Goal: Task Accomplishment & Management: Complete application form

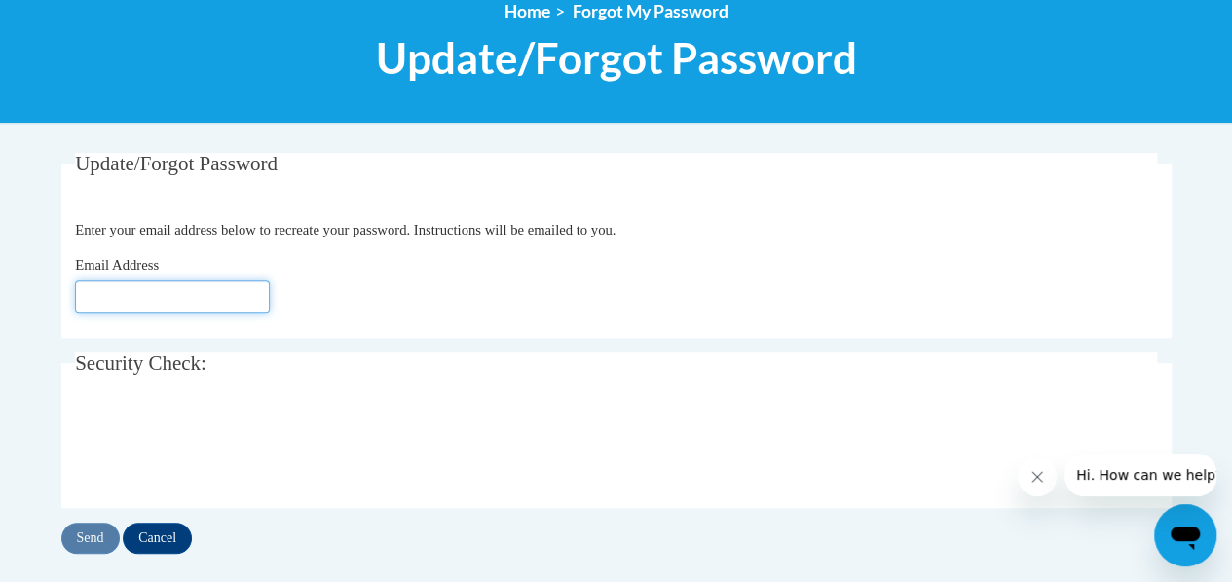
click at [202, 307] on input "Email Address" at bounding box center [172, 296] width 195 height 33
type input "[EMAIL_ADDRESS][DOMAIN_NAME]"
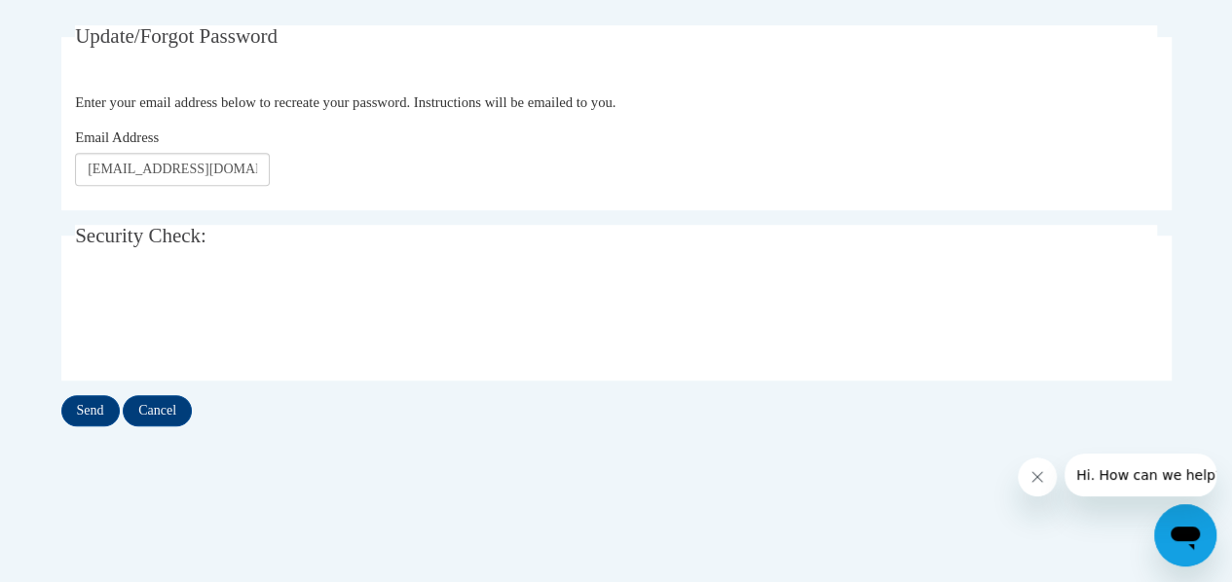
scroll to position [366, 0]
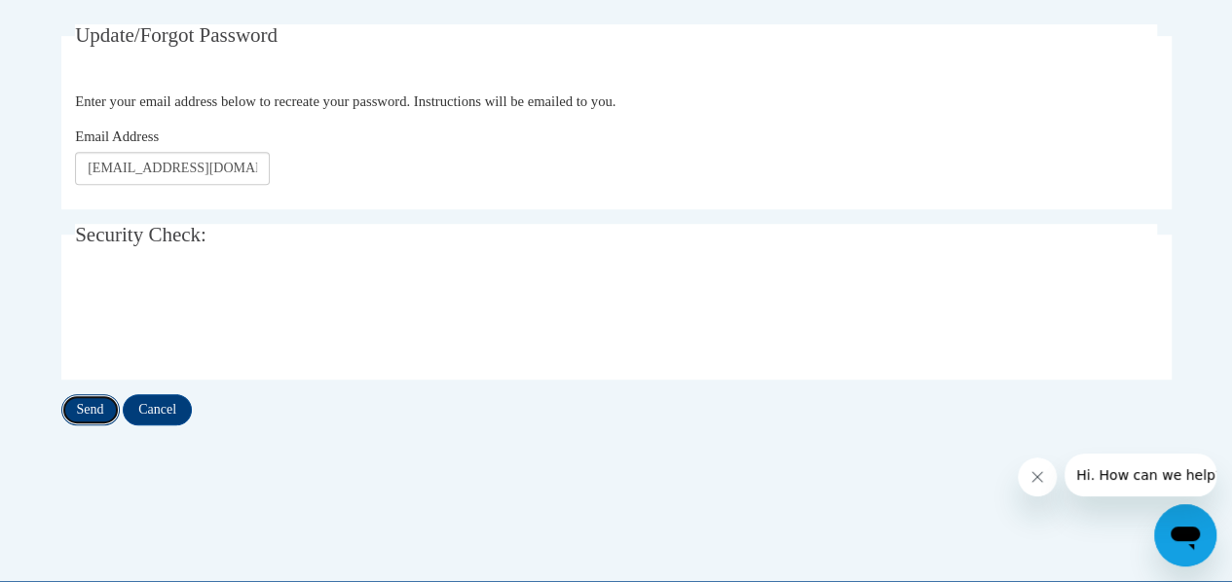
click at [79, 410] on input "Send" at bounding box center [90, 409] width 58 height 31
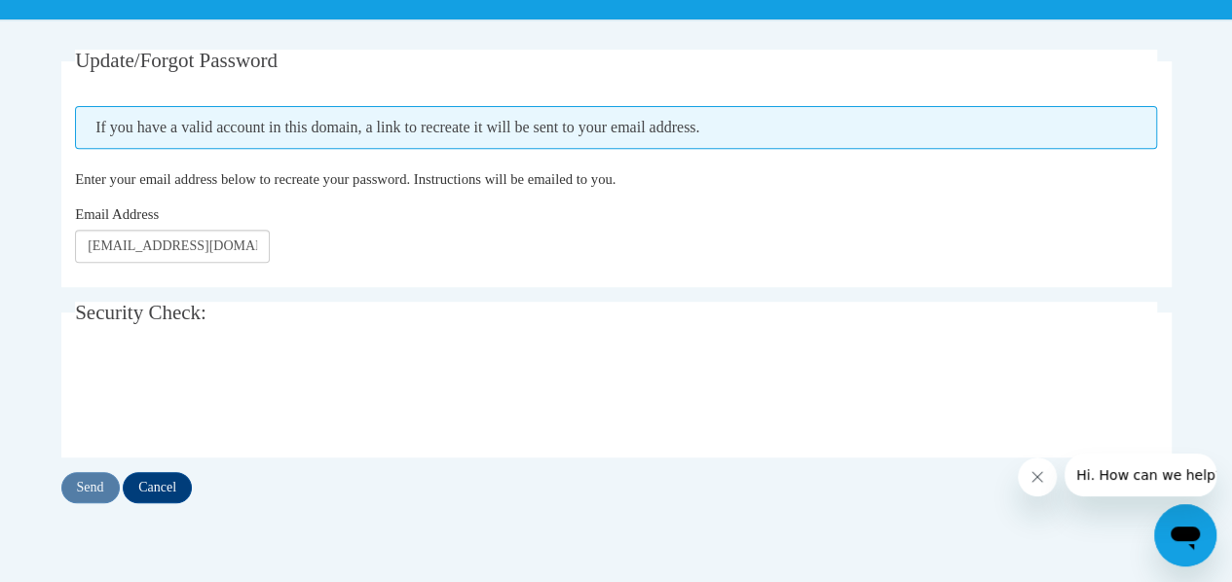
scroll to position [342, 0]
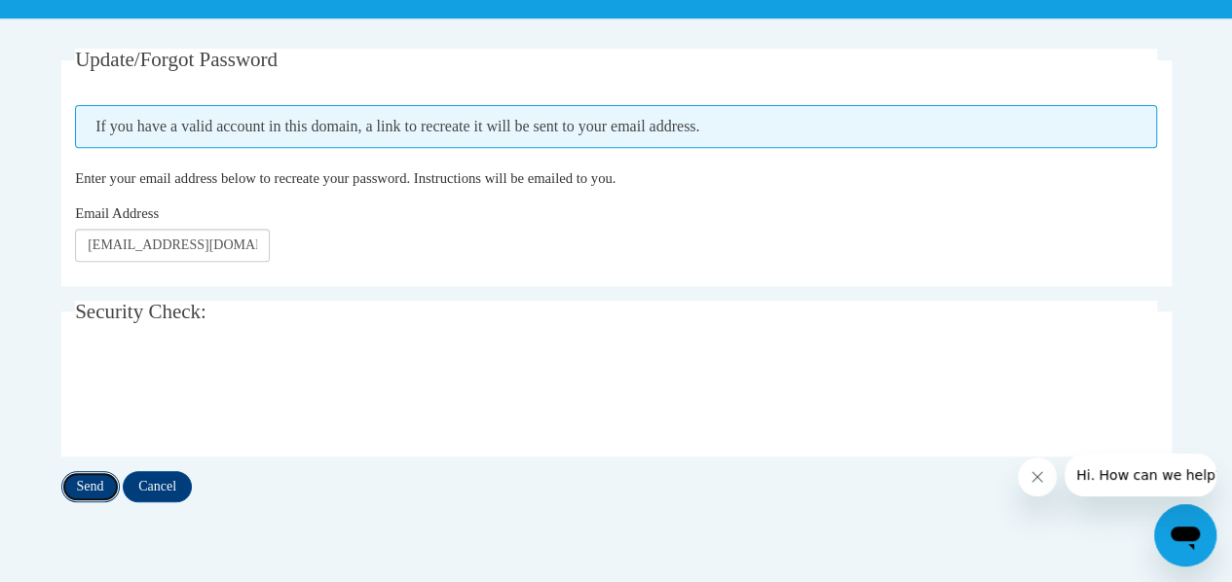
click at [87, 486] on input "Send" at bounding box center [90, 486] width 58 height 31
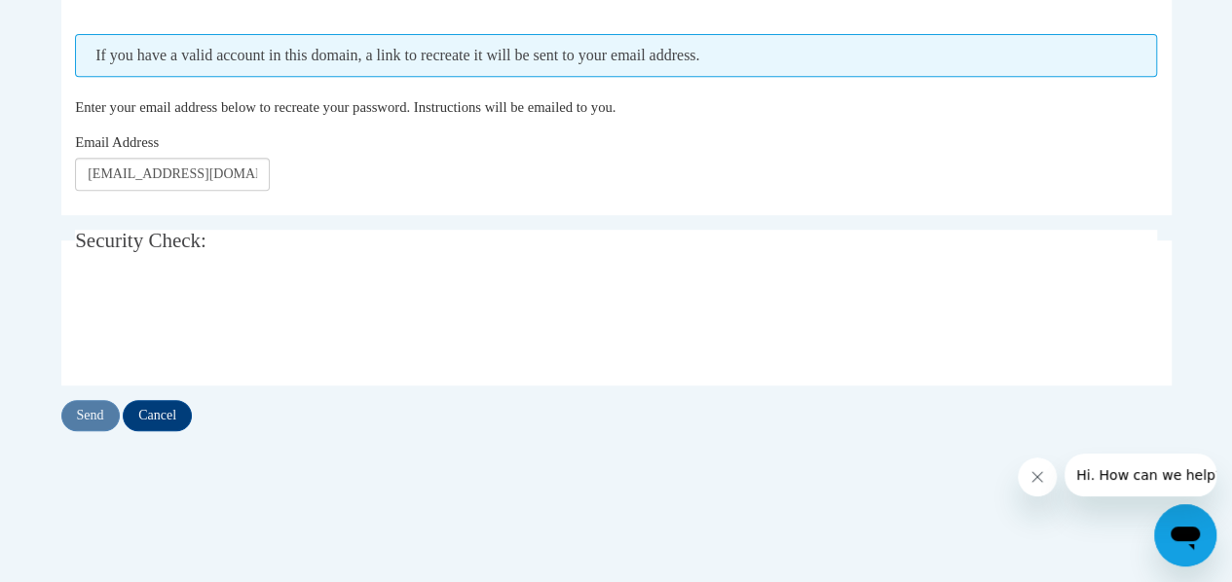
scroll to position [460, 0]
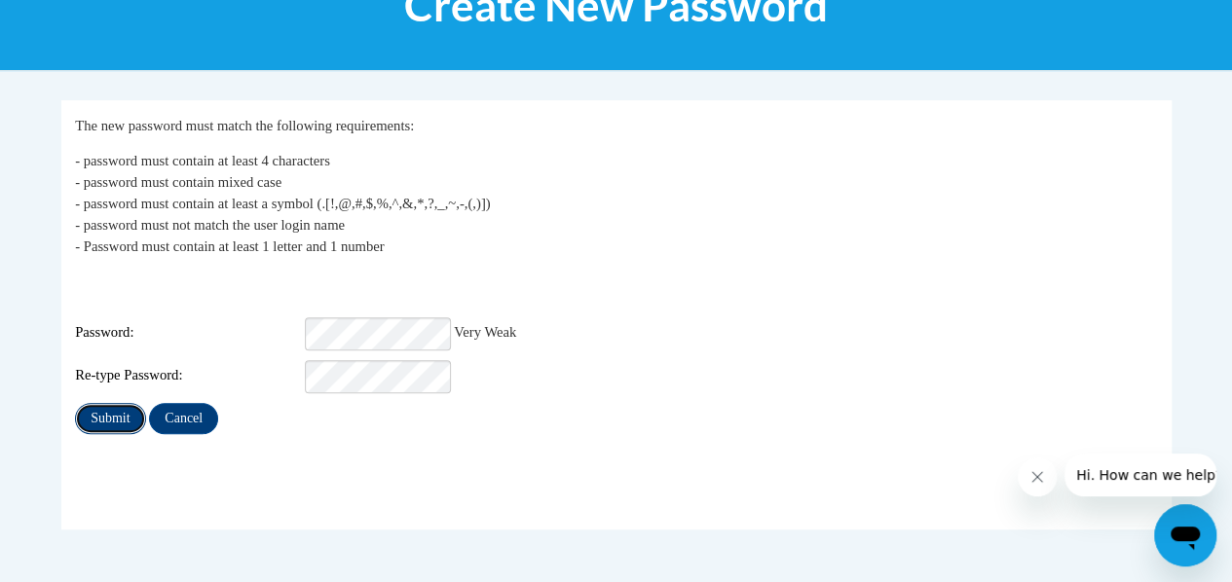
click at [105, 403] on input "Submit" at bounding box center [110, 418] width 70 height 31
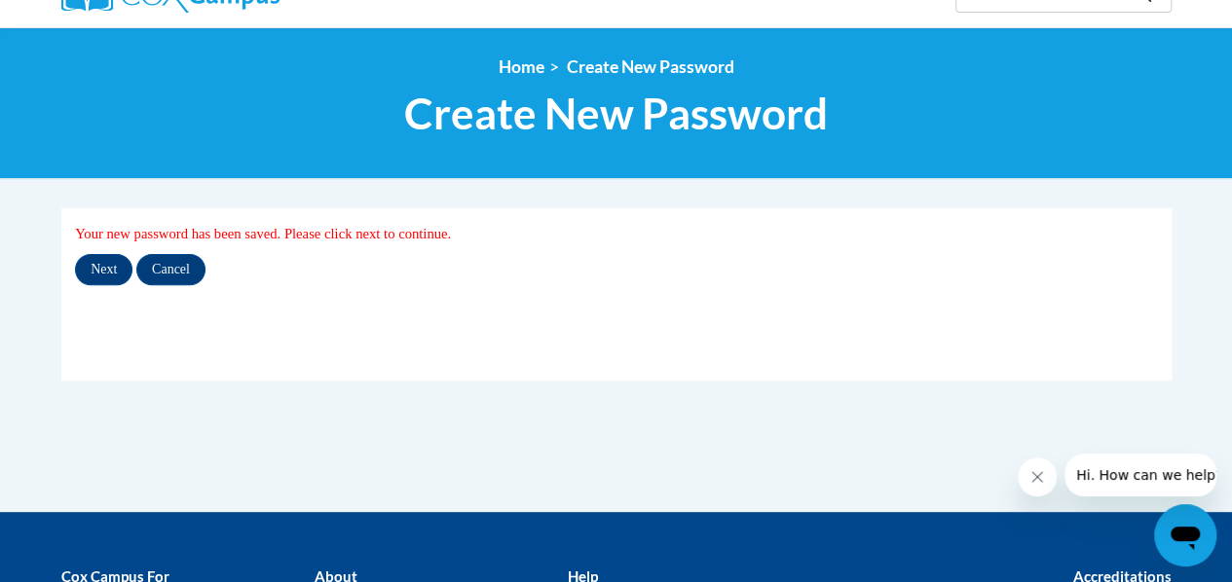
scroll to position [183, 0]
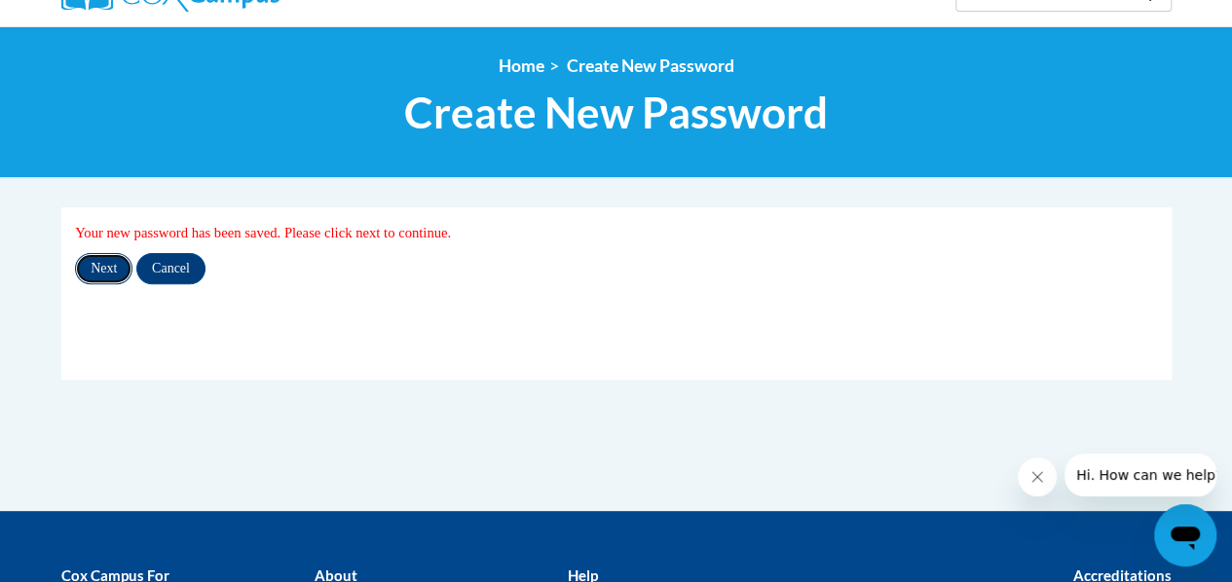
click at [88, 272] on input "Next" at bounding box center [103, 268] width 57 height 31
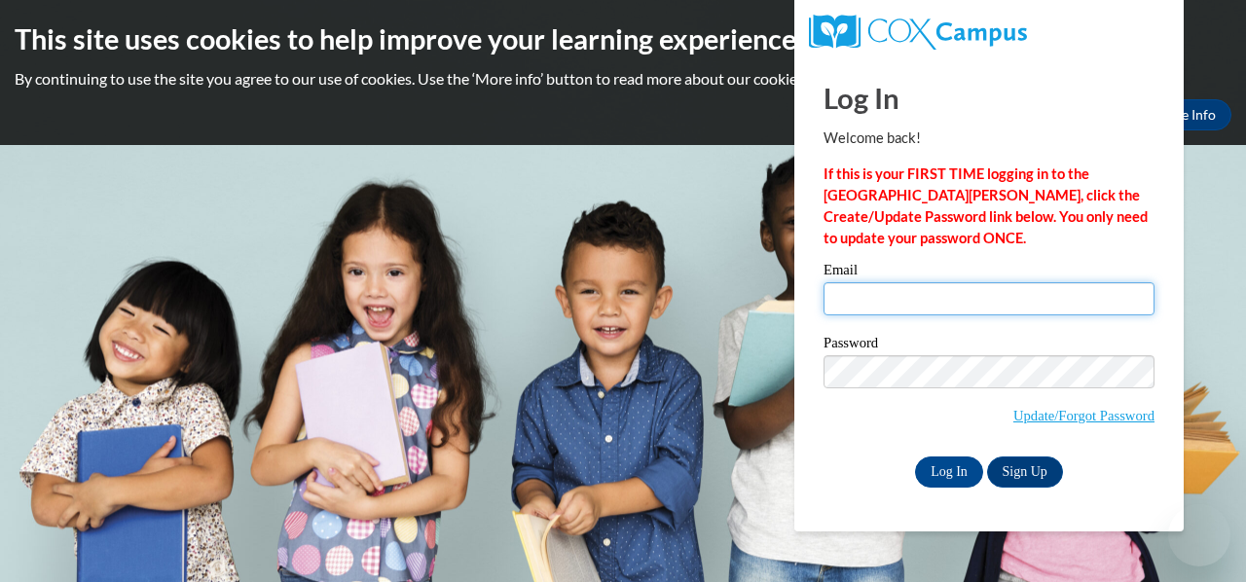
click at [974, 288] on input "Email" at bounding box center [989, 298] width 331 height 33
type input "gutierrezm@metrofamily.org"
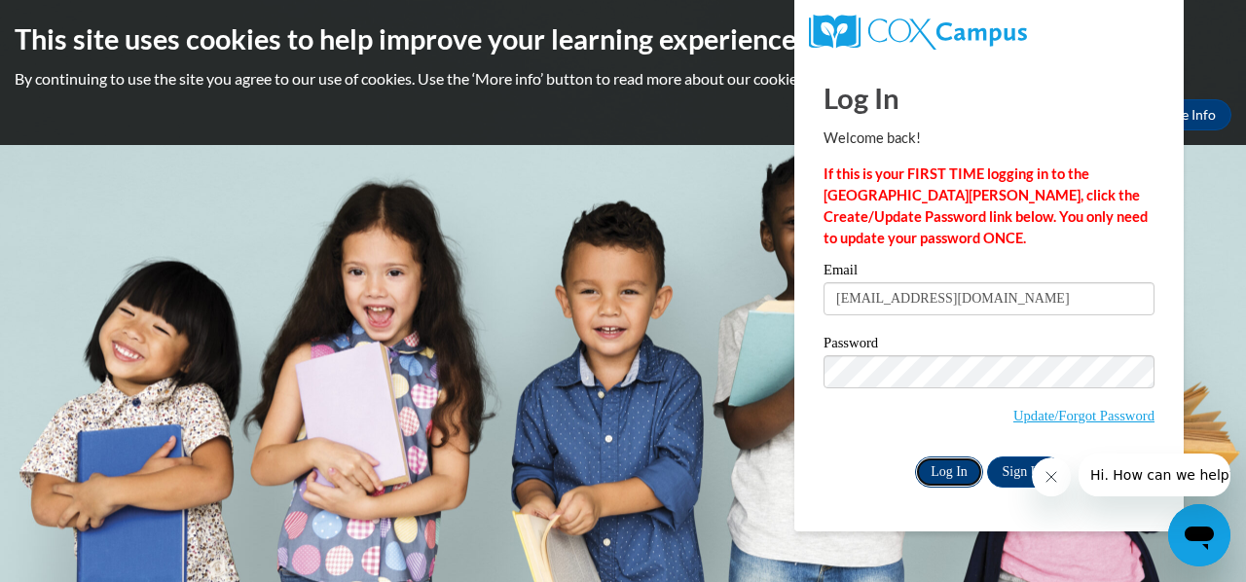
click at [947, 470] on input "Log In" at bounding box center [949, 472] width 68 height 31
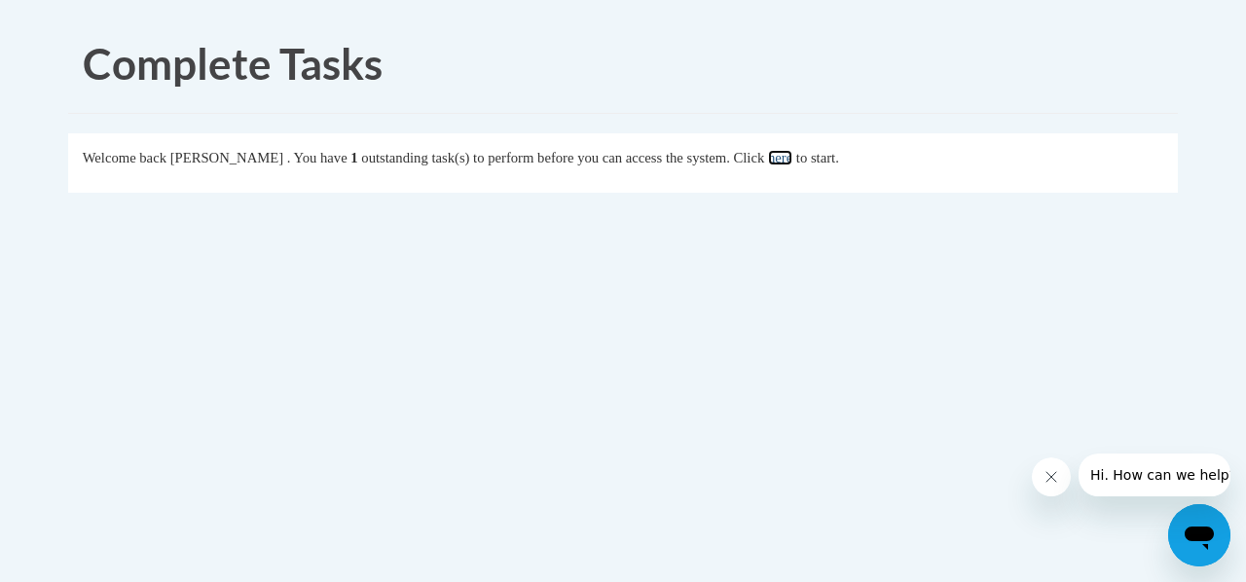
click at [792, 162] on link "here" at bounding box center [780, 158] width 24 height 16
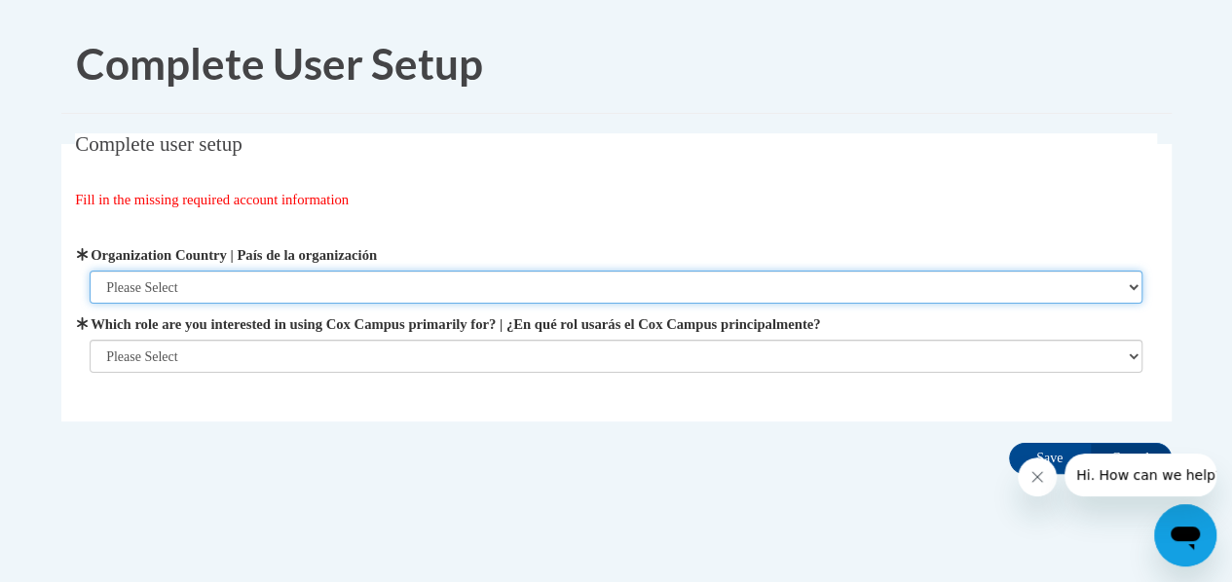
click at [374, 293] on select "Please Select United States | Estados Unidos Outside of the United States | Fue…" at bounding box center [616, 287] width 1052 height 33
select select "ad49bcad-a171-4b2e-b99c-48b446064914"
click at [90, 271] on select "Please Select United States | Estados Unidos Outside of the United States | Fue…" at bounding box center [616, 287] width 1052 height 33
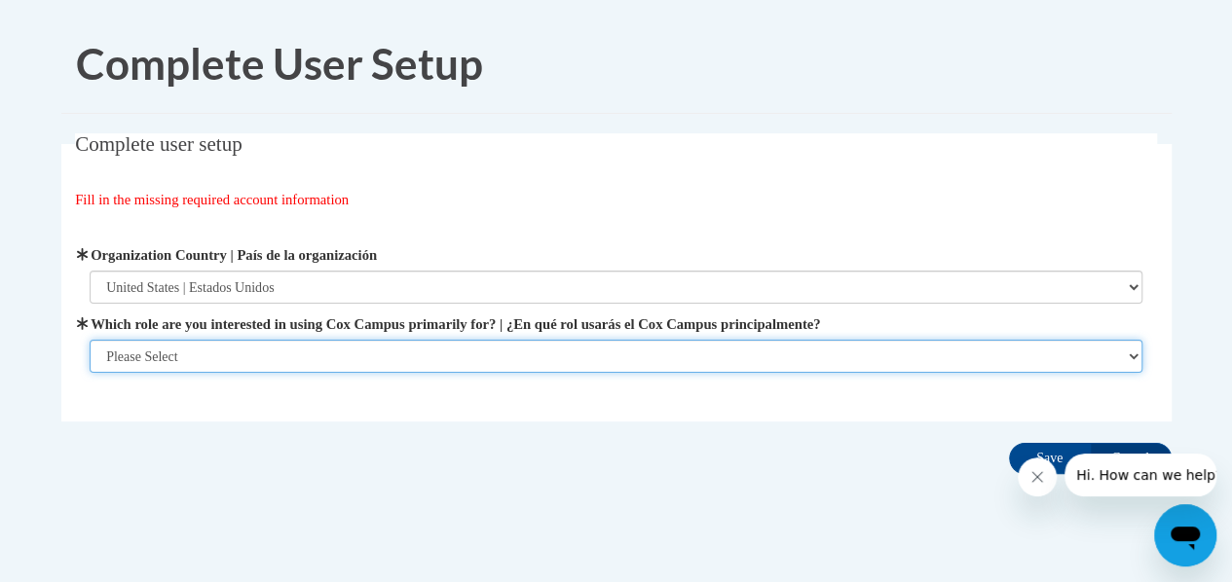
click at [364, 353] on select "Please Select College/University | Colegio/Universidad Community/Nonprofit Part…" at bounding box center [616, 356] width 1052 height 33
select select "fbf2d438-af2f-41f8-98f1-81c410e29de3"
click at [90, 373] on select "Please Select College/University | Colegio/Universidad Community/Nonprofit Part…" at bounding box center [616, 356] width 1052 height 33
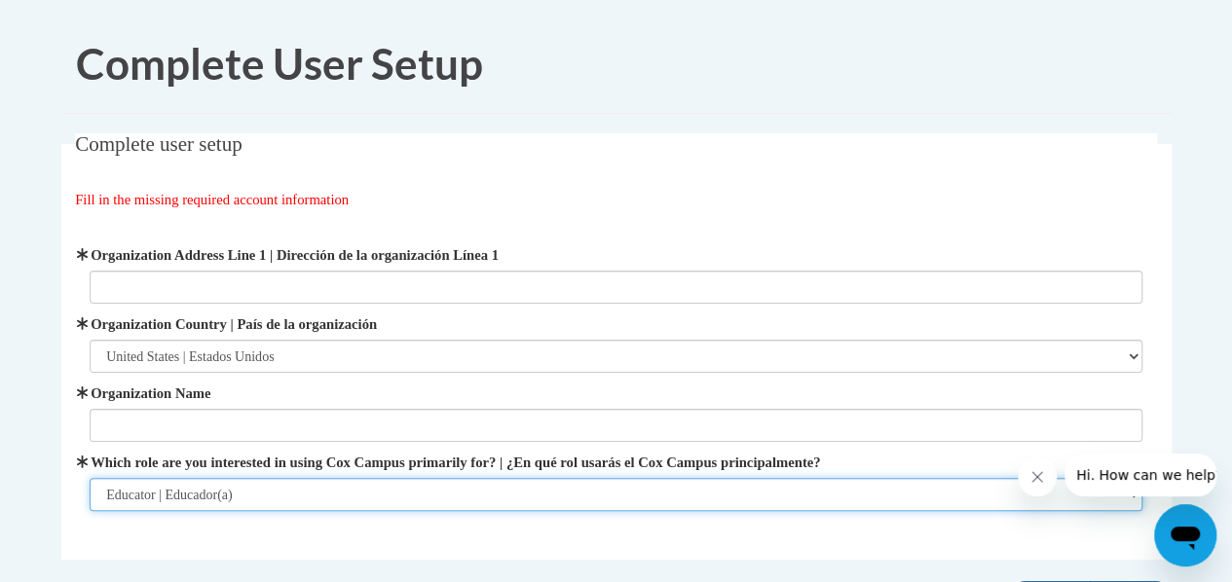
scroll to position [115, 0]
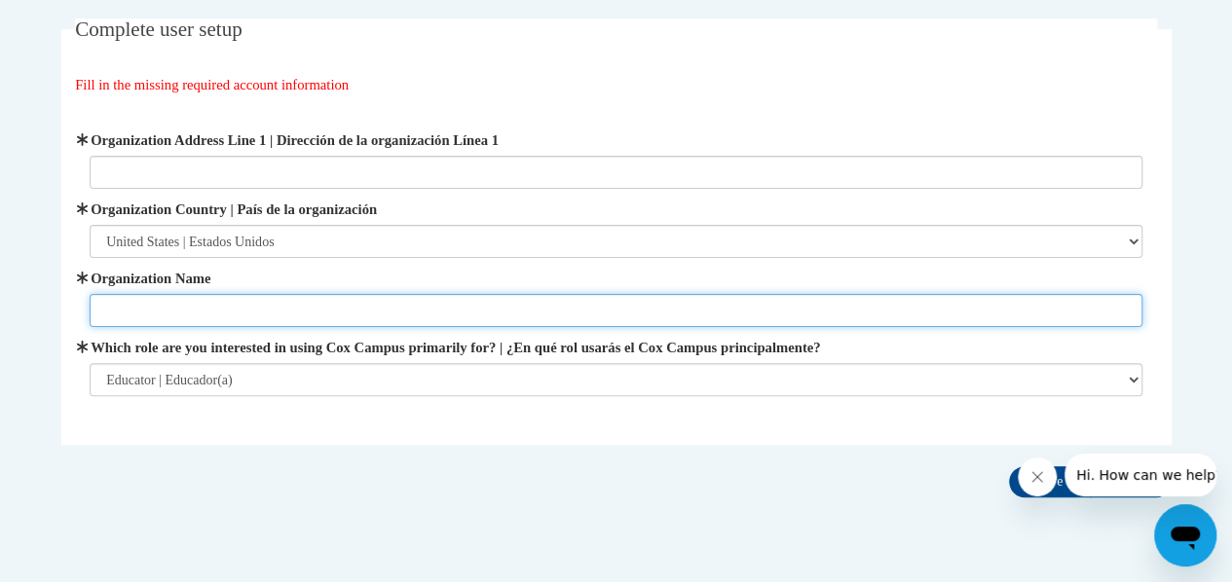
click at [290, 303] on input "Organization Name" at bounding box center [616, 310] width 1052 height 33
click at [196, 312] on input "Metropolitan Fmaily Services" at bounding box center [616, 310] width 1052 height 33
click at [312, 316] on input "Metropolitan Family Services" at bounding box center [616, 310] width 1052 height 33
type input "Metropolitan Family Services"
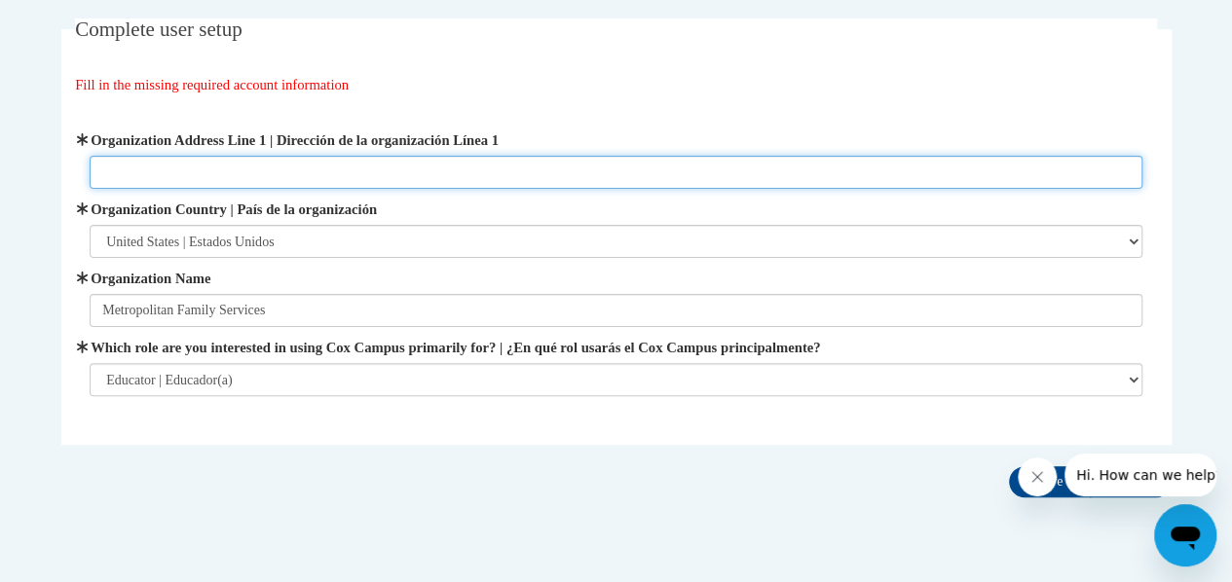
click at [220, 172] on input "Organization Address Line 1 | Dirección de la organización Línea 1" at bounding box center [616, 172] width 1052 height 33
click at [446, 165] on input "Organization Address Line 1 | Dirección de la organización Línea 1" at bounding box center [616, 172] width 1052 height 33
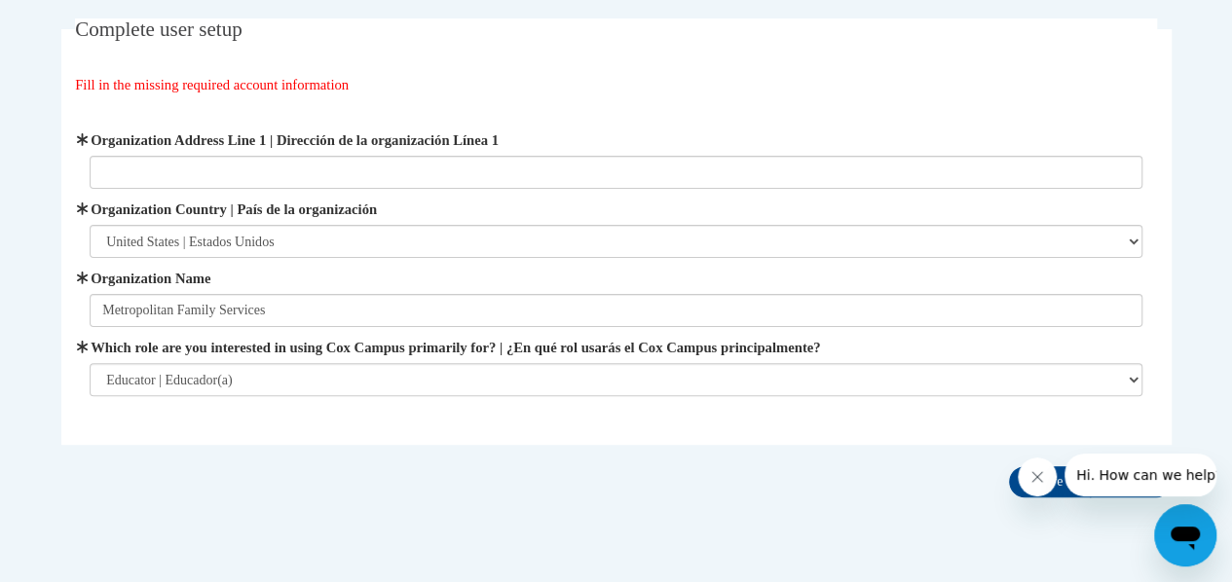
click at [366, 71] on fieldset "Complete user setup Fill in the missing required account information User Profi…" at bounding box center [616, 231] width 1110 height 426
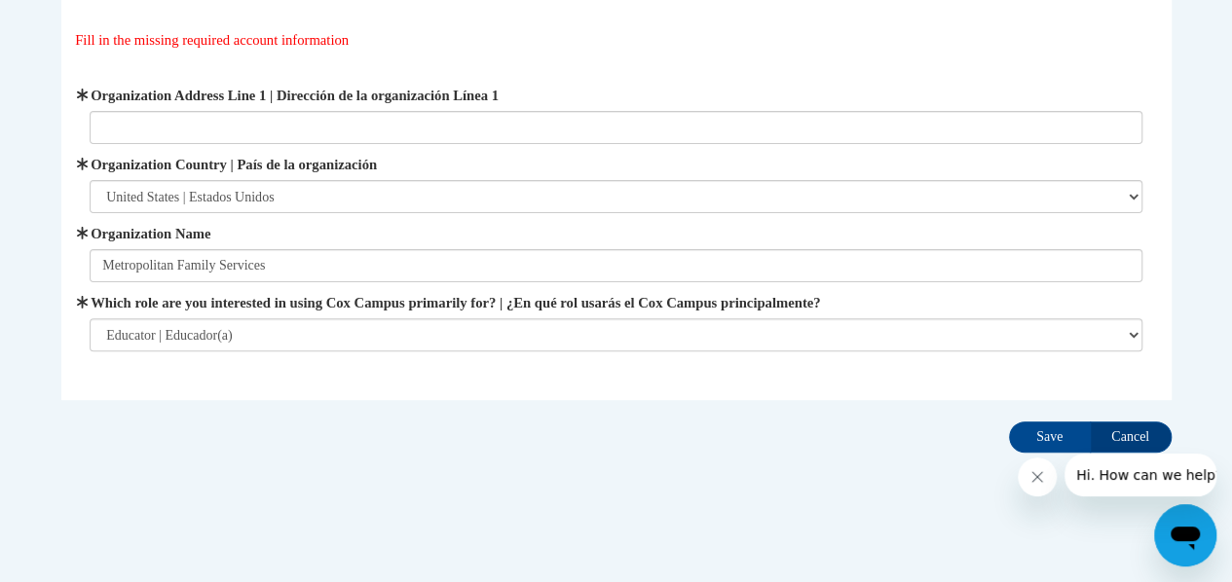
scroll to position [167, 0]
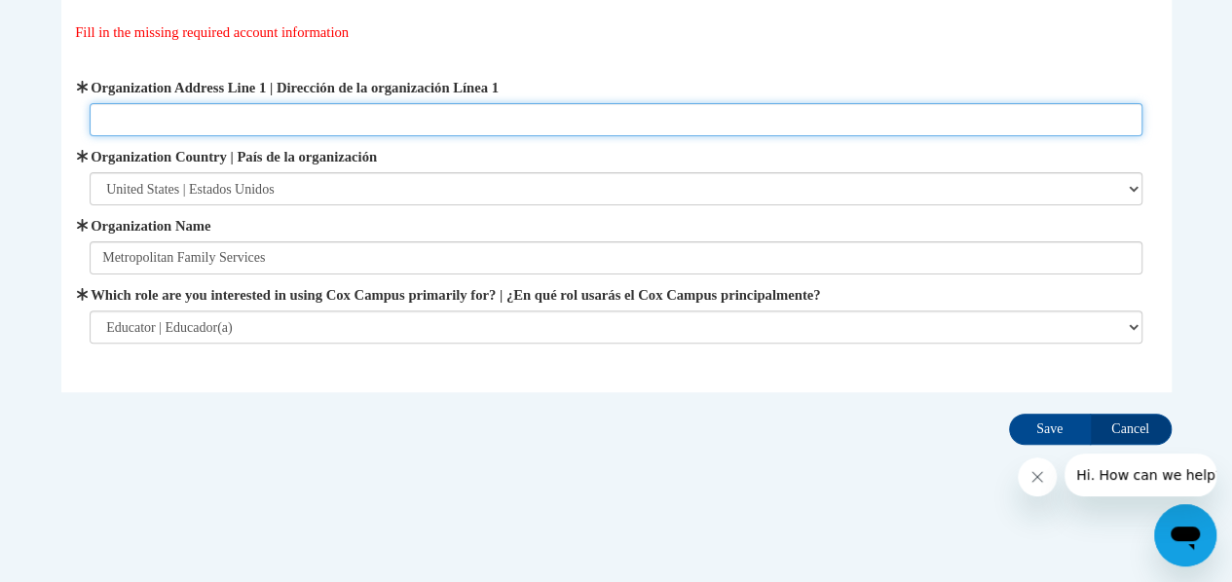
click at [317, 129] on input "Organization Address Line 1 | Dirección de la organización Línea 1" at bounding box center [616, 119] width 1052 height 33
paste input "hicago, IL 60634"
type input "3255 N Central Ave Chicago, IL 60634"
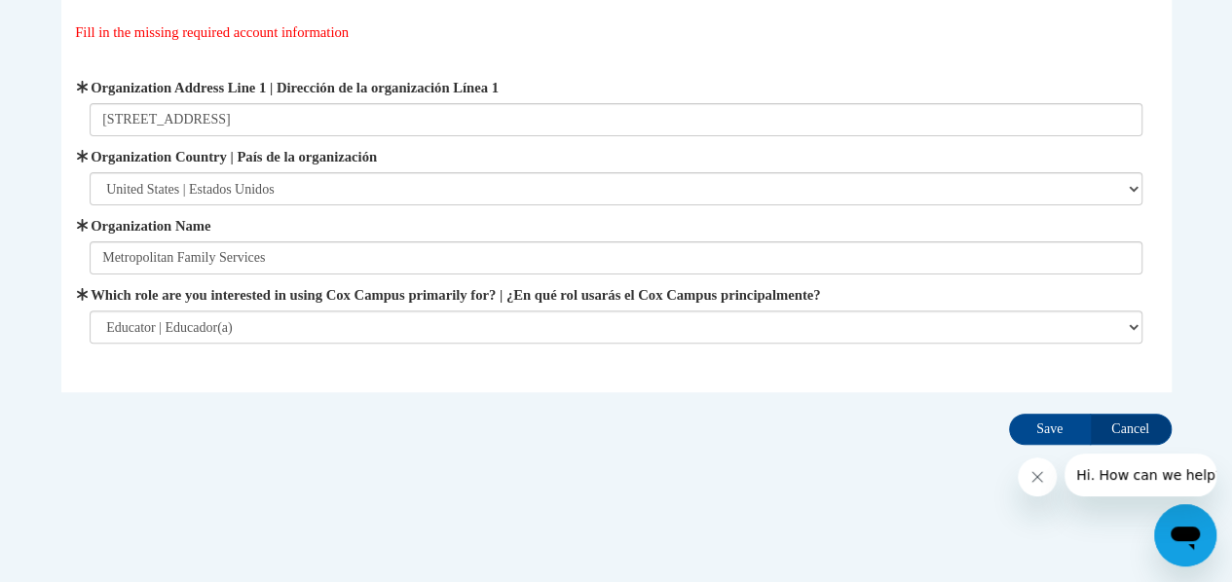
click at [834, 388] on fieldset "Complete user setup Fill in the missing required account information User Profi…" at bounding box center [616, 179] width 1110 height 426
click at [1053, 427] on input "Save" at bounding box center [1050, 429] width 82 height 31
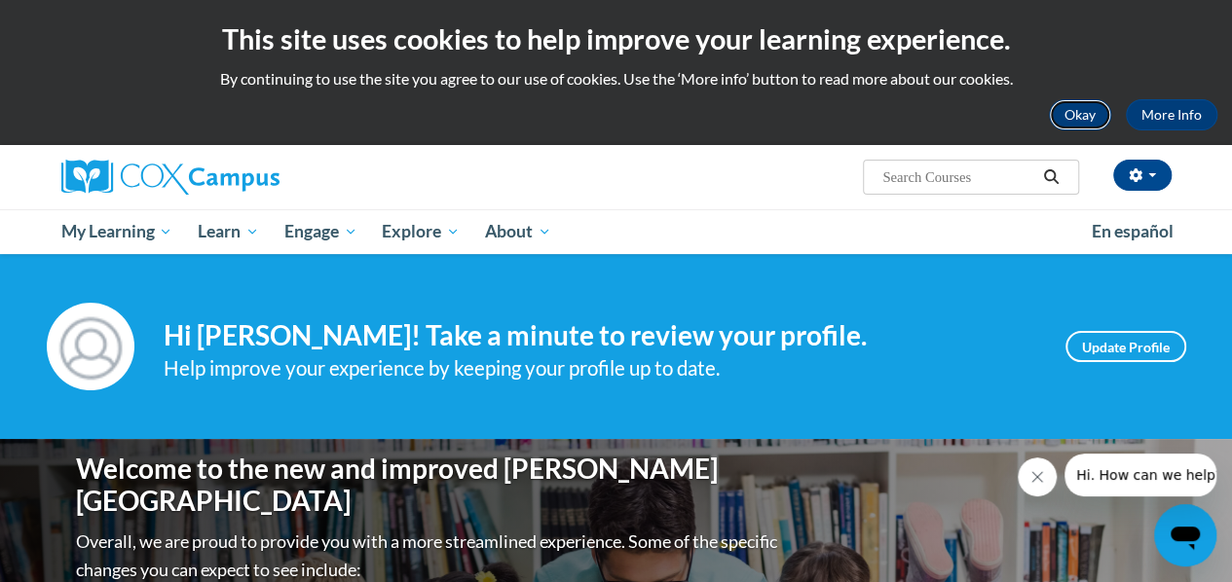
click at [1090, 111] on button "Okay" at bounding box center [1080, 114] width 62 height 31
